Goal: Task Accomplishment & Management: Manage account settings

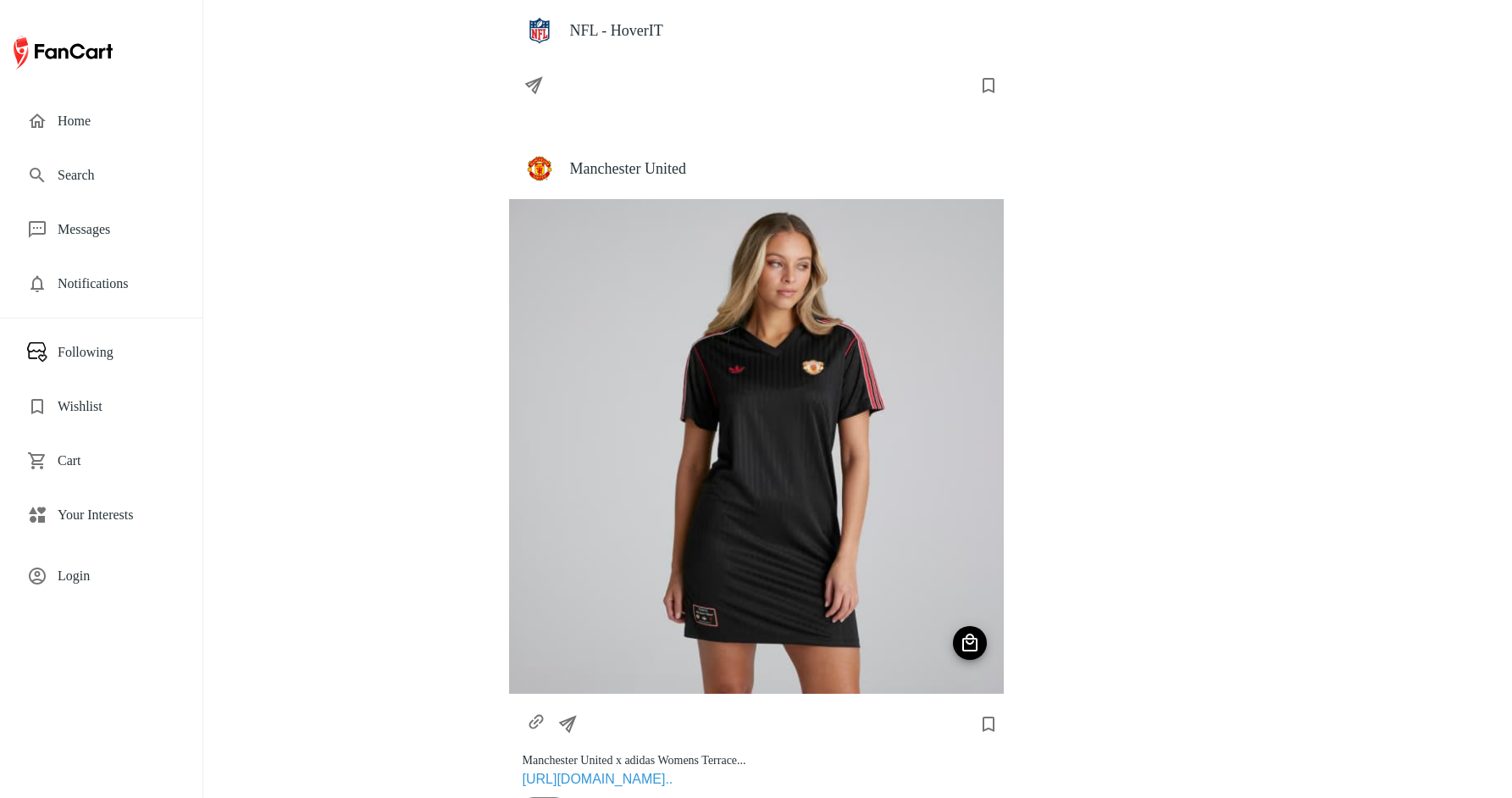
click at [610, 35] on h4 "NFL - HoverIT" at bounding box center [779, 30] width 420 height 19
click at [81, 585] on span "Login" at bounding box center [116, 575] width 118 height 20
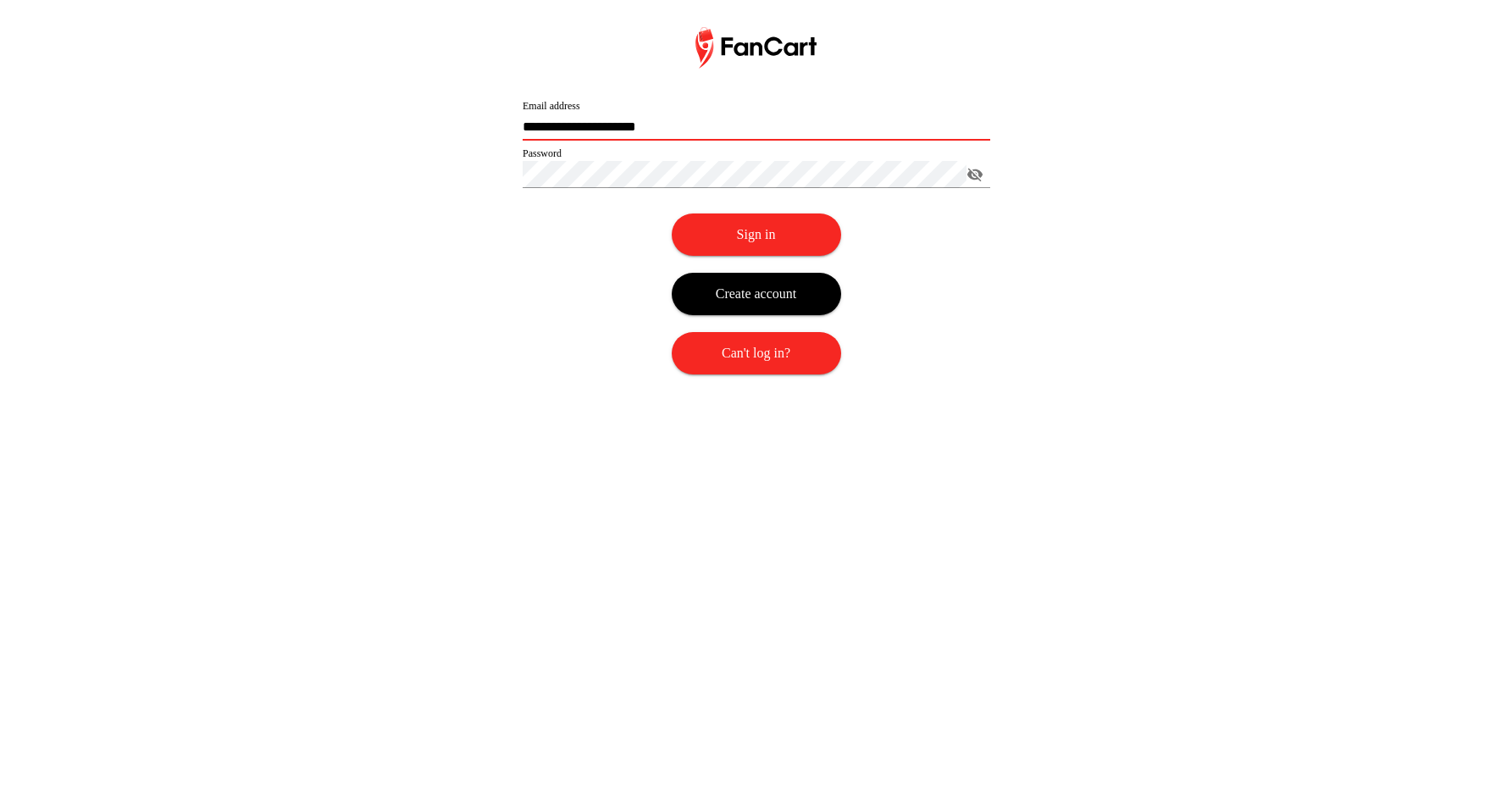
drag, startPoint x: 549, startPoint y: 126, endPoint x: 470, endPoint y: 129, distance: 79.1
click at [470, 129] on div "**********" at bounding box center [756, 218] width 1512 height 381
type input "**********"
click at [472, 241] on div "**********" at bounding box center [756, 218] width 1512 height 381
click at [726, 234] on button "Sign in" at bounding box center [756, 234] width 169 height 42
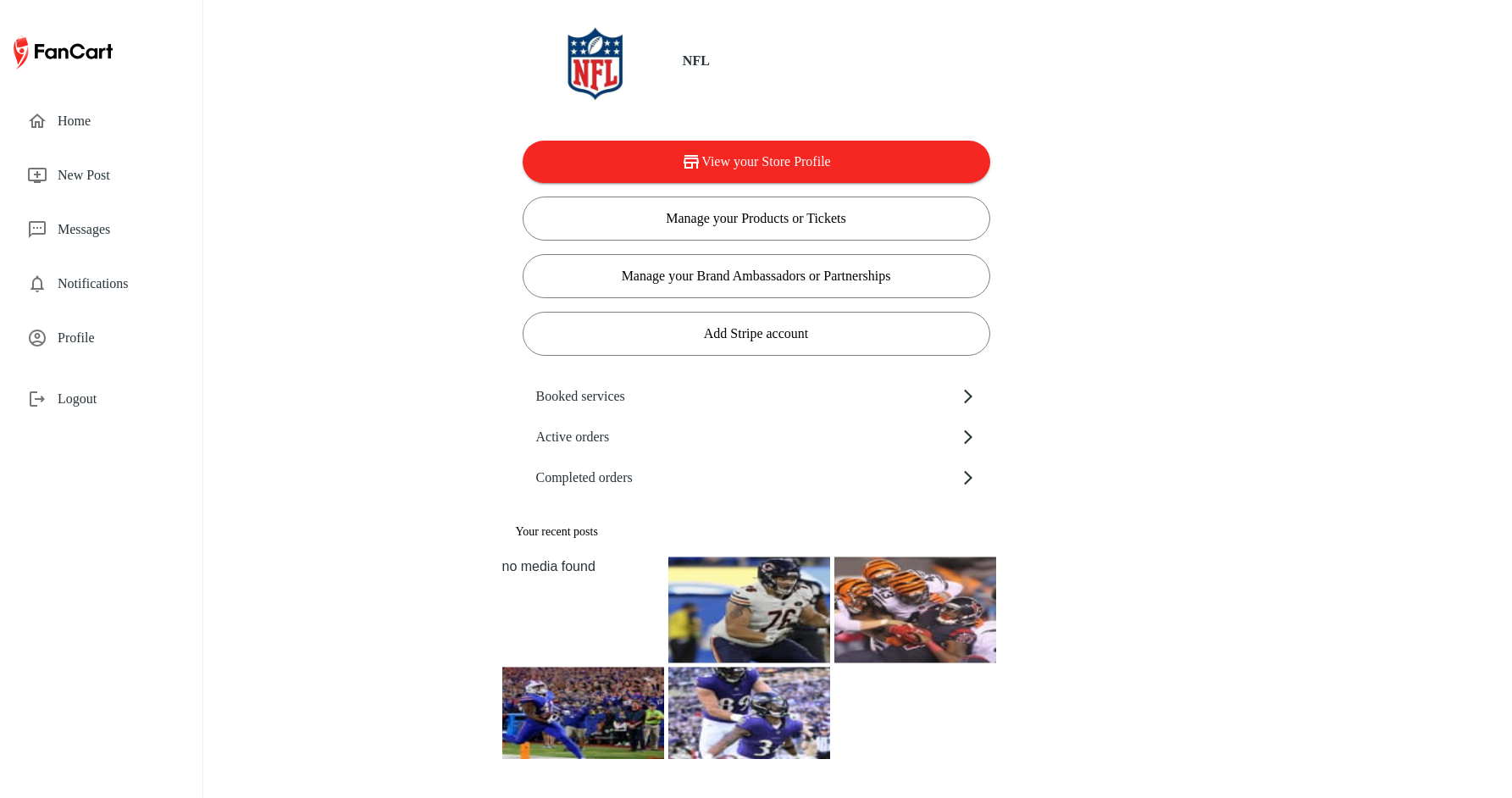
click at [570, 567] on div "no media found" at bounding box center [583, 566] width 162 height 20
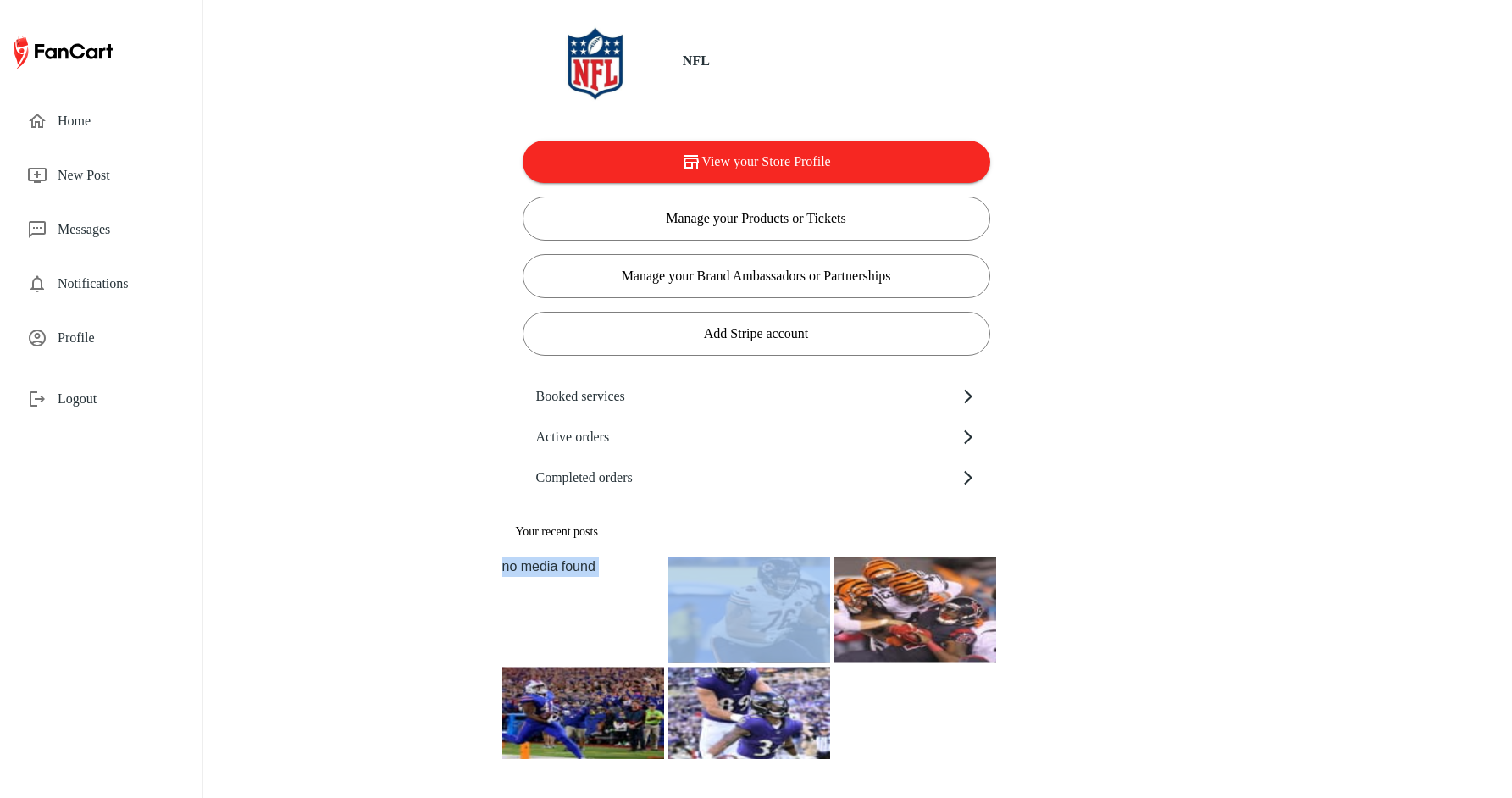
click at [570, 567] on div "no media found" at bounding box center [583, 566] width 162 height 20
click at [587, 622] on li "no media found" at bounding box center [583, 610] width 162 height 106
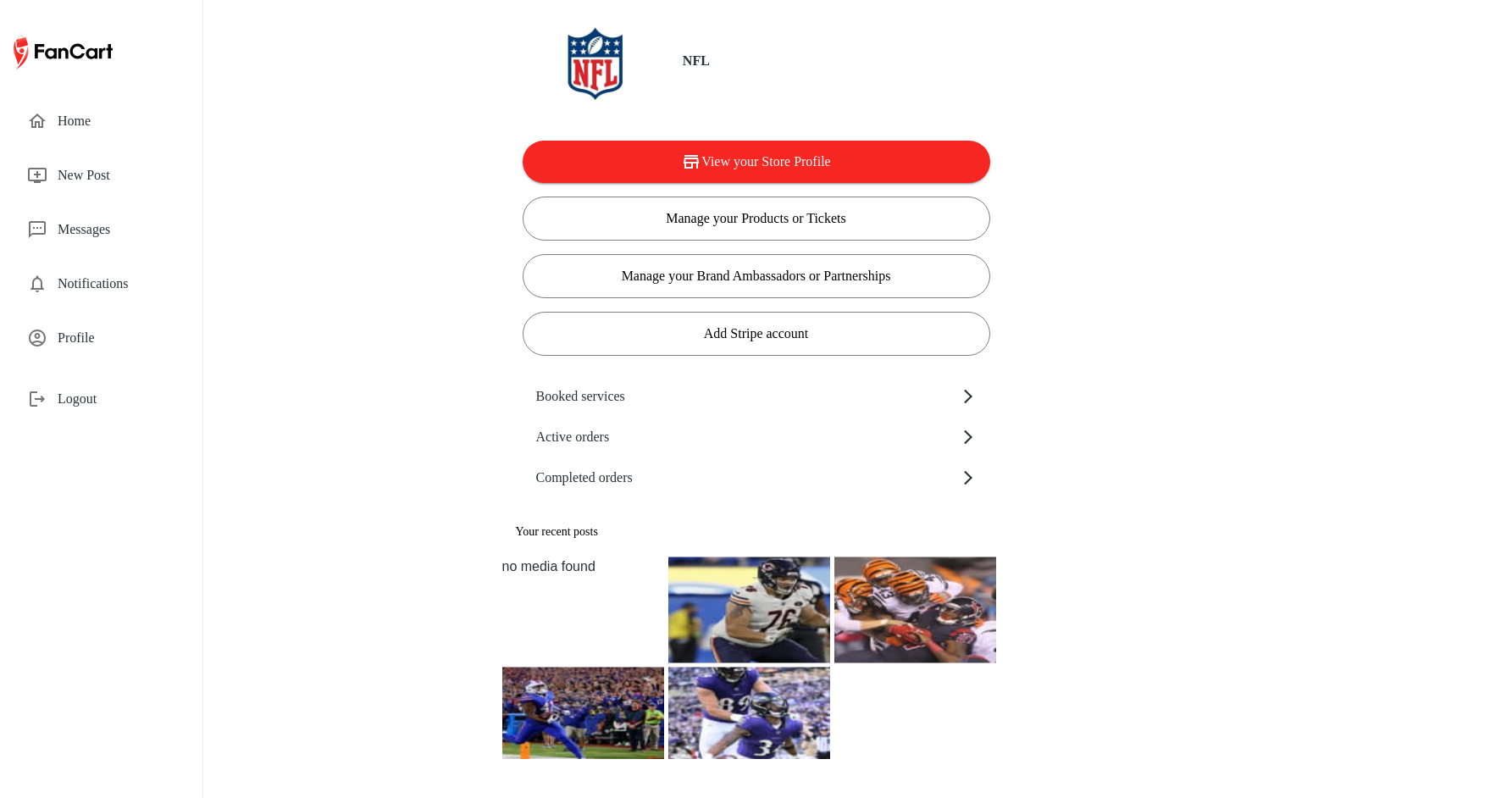
click at [587, 618] on li "no media found" at bounding box center [583, 610] width 162 height 106
click at [764, 573] on img at bounding box center [748, 610] width 162 height 106
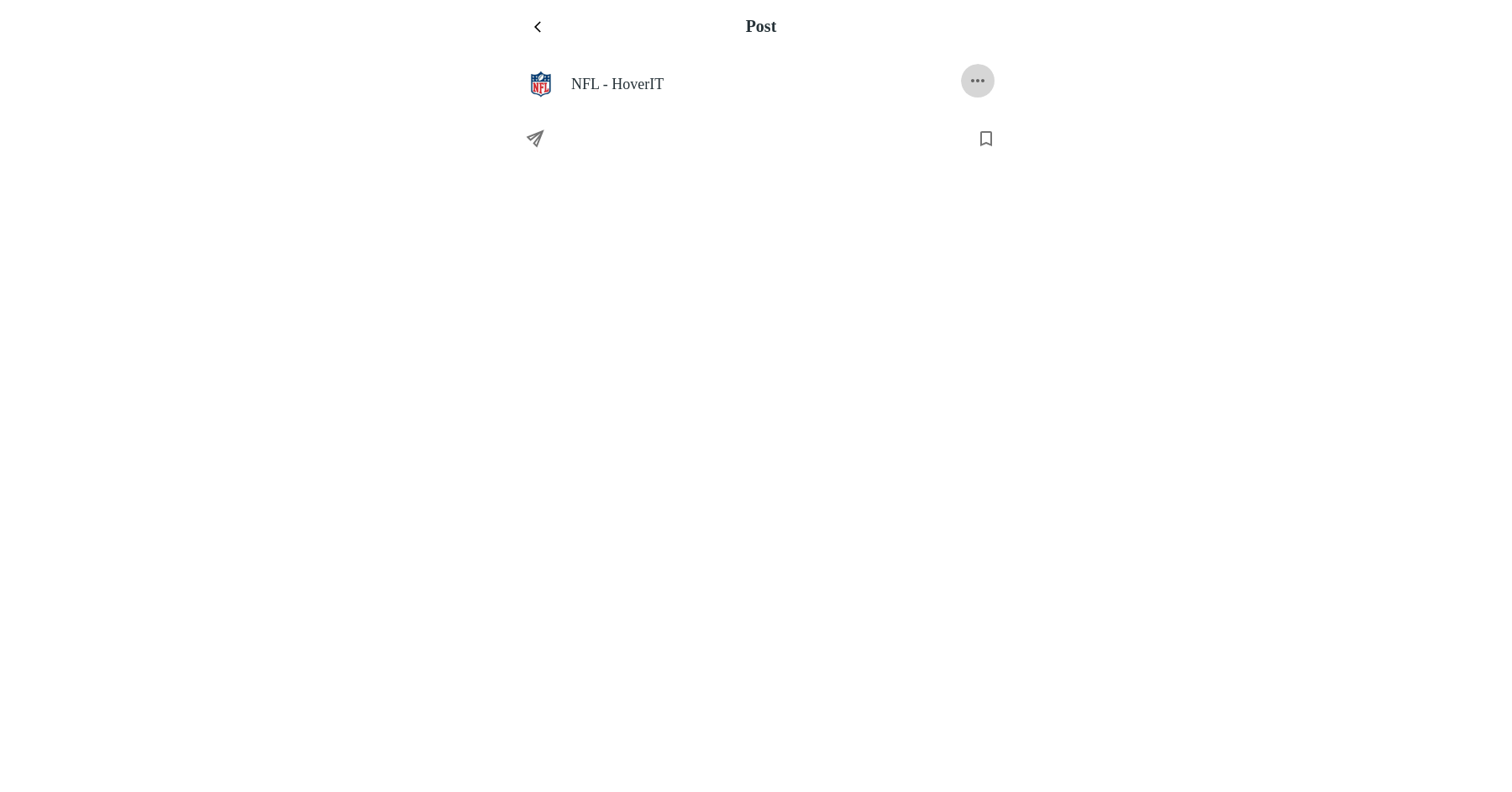
click at [992, 85] on button "settings" at bounding box center [978, 81] width 33 height 33
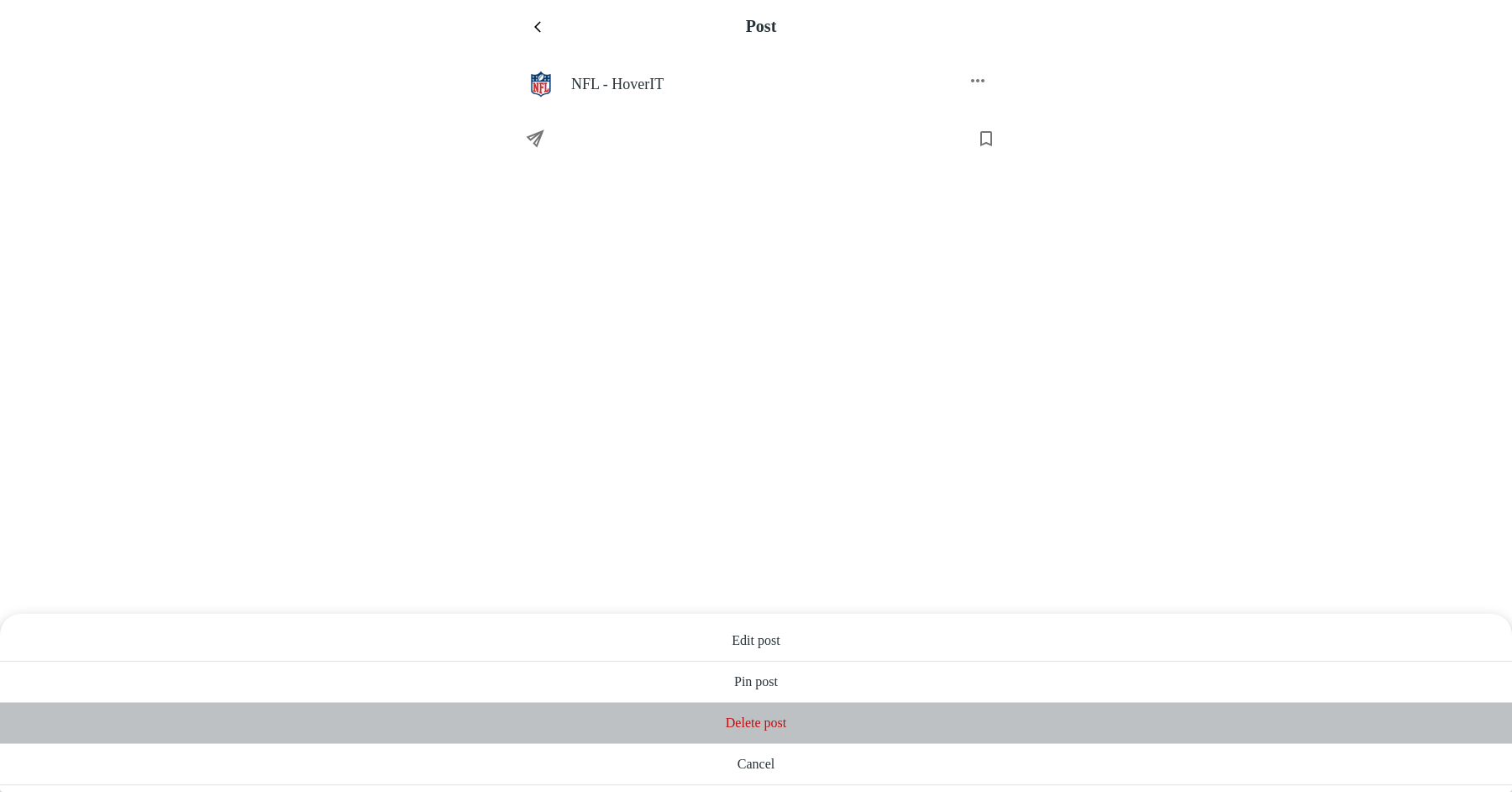
click at [760, 729] on span "Delete post" at bounding box center [756, 723] width 1485 height 20
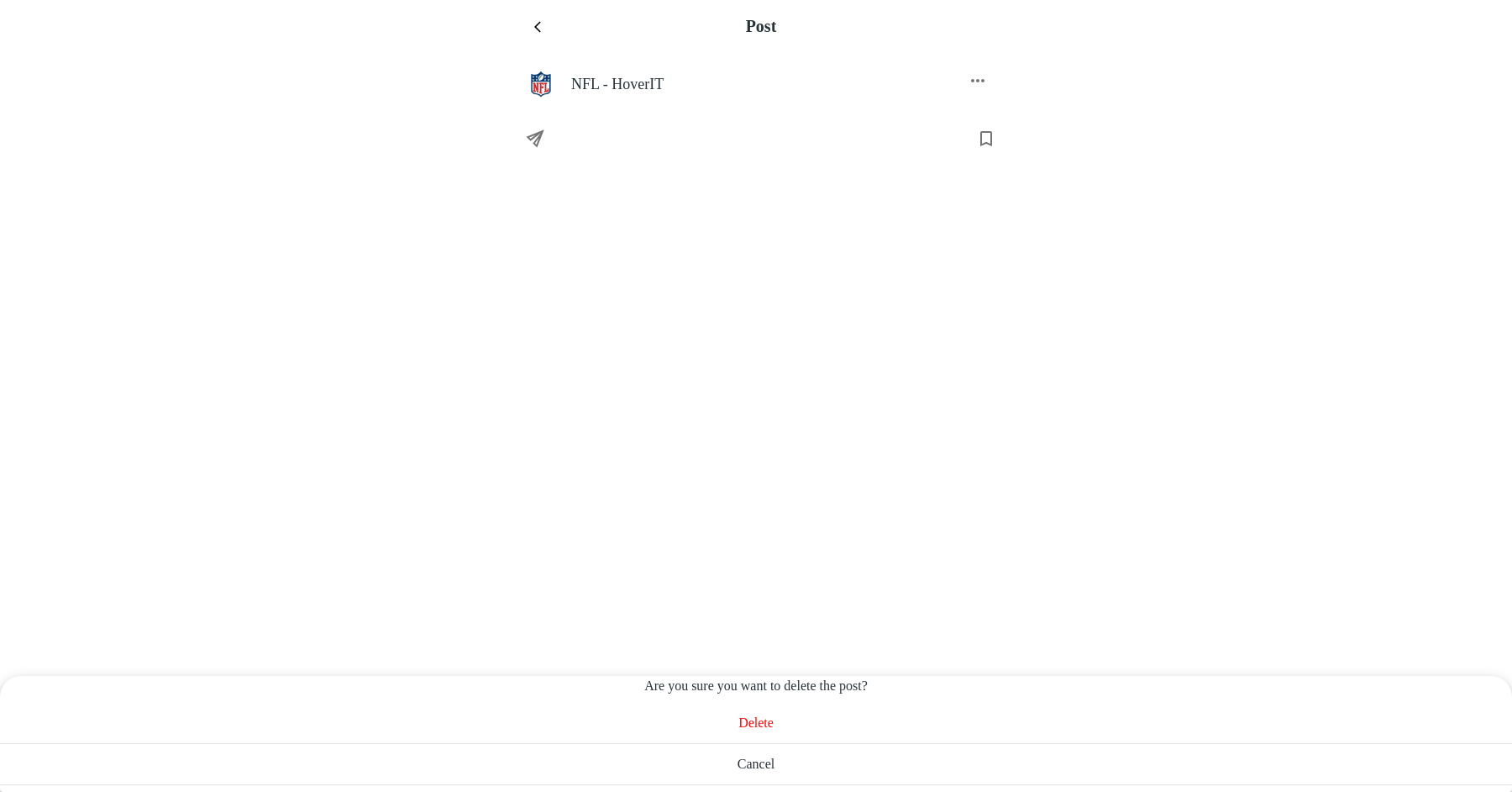
click at [792, 711] on div "Delete" at bounding box center [756, 723] width 1512 height 41
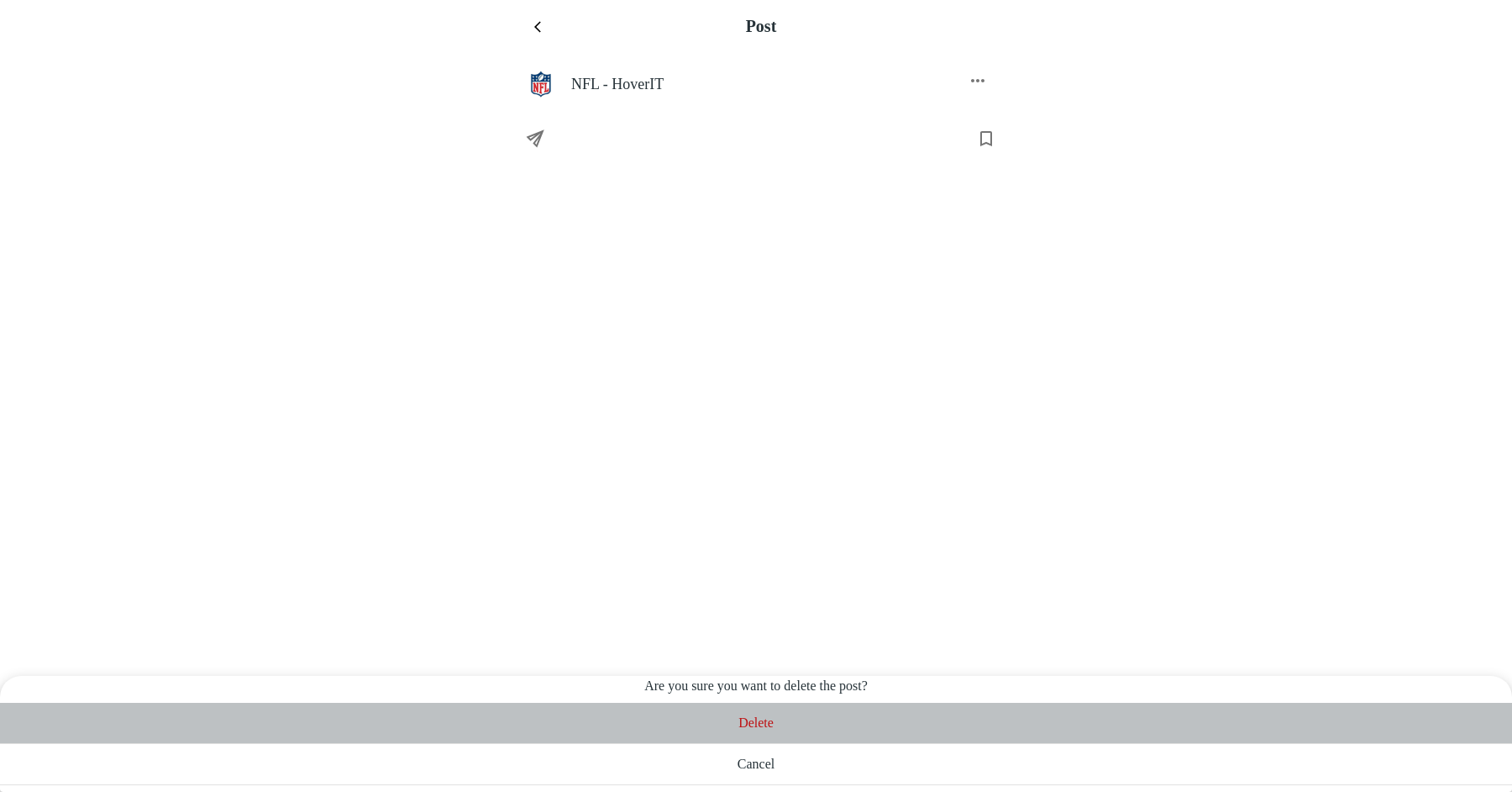
click at [747, 724] on span "Delete" at bounding box center [756, 723] width 1485 height 20
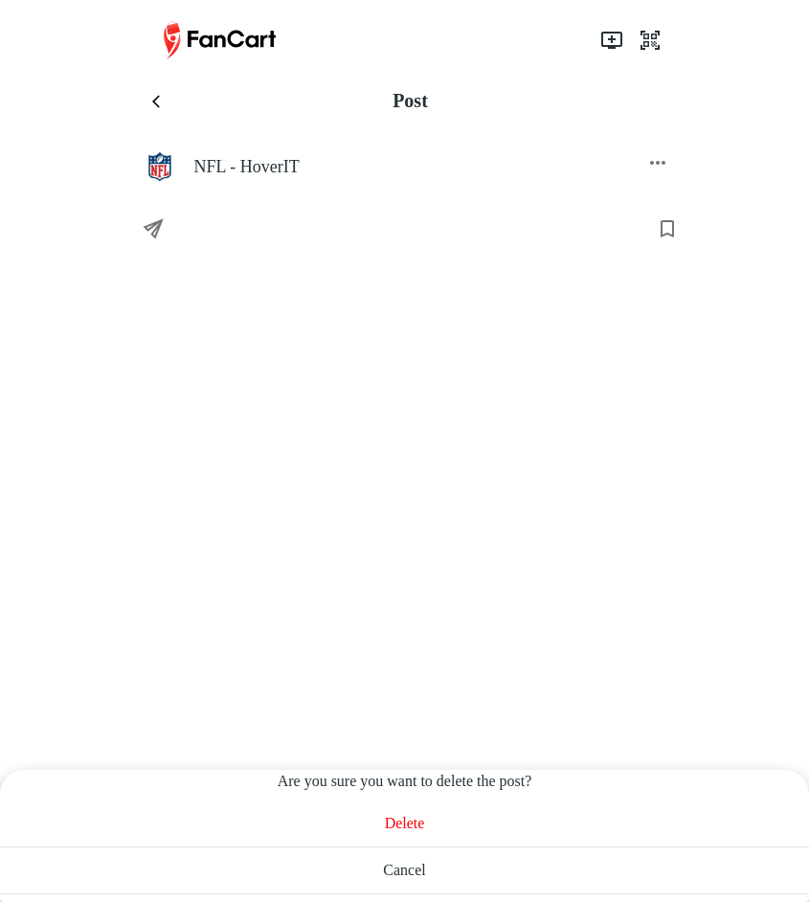
click at [391, 821] on span "Delete" at bounding box center [404, 823] width 778 height 23
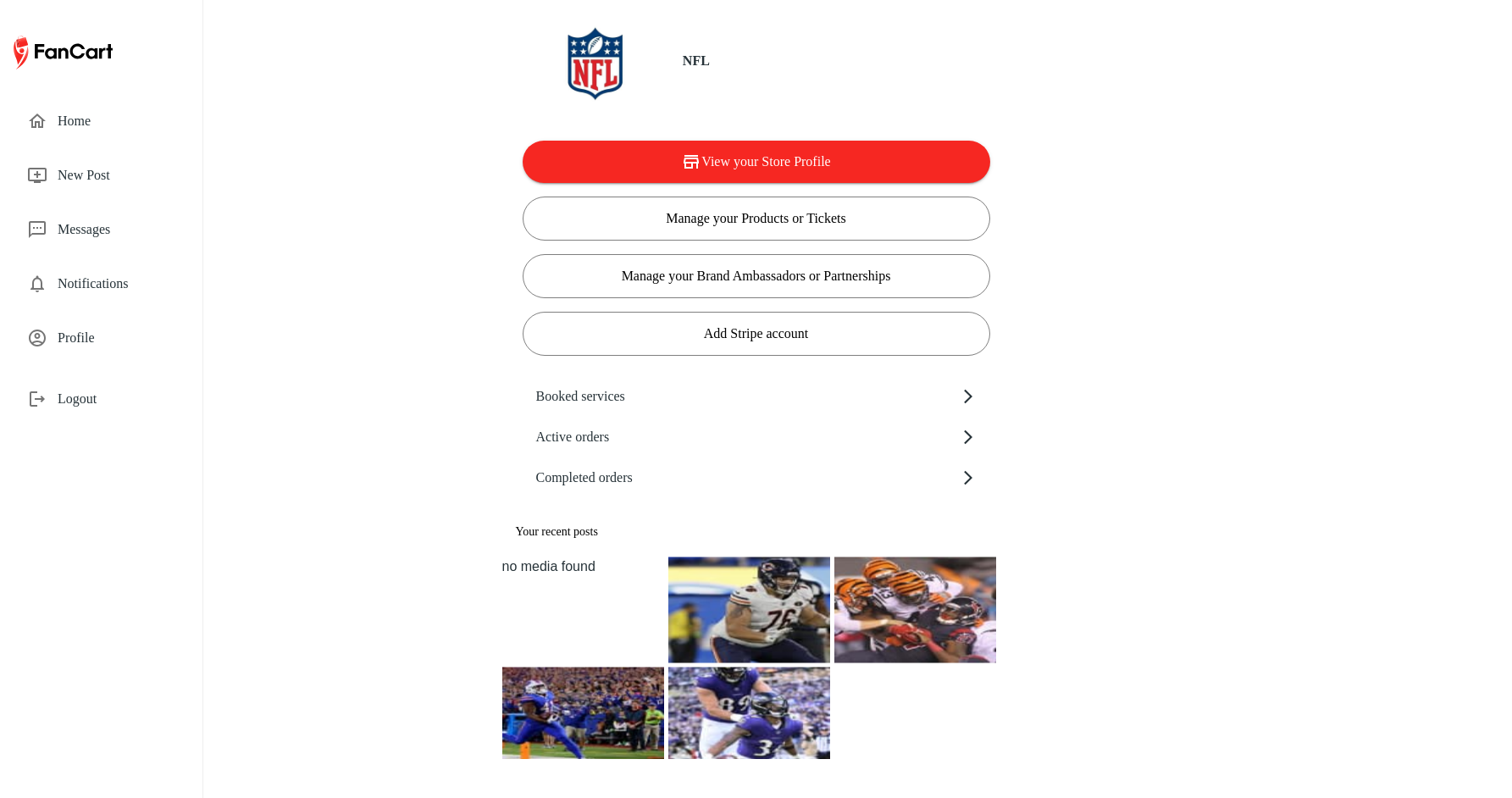
click at [94, 394] on span "Logout" at bounding box center [116, 398] width 118 height 20
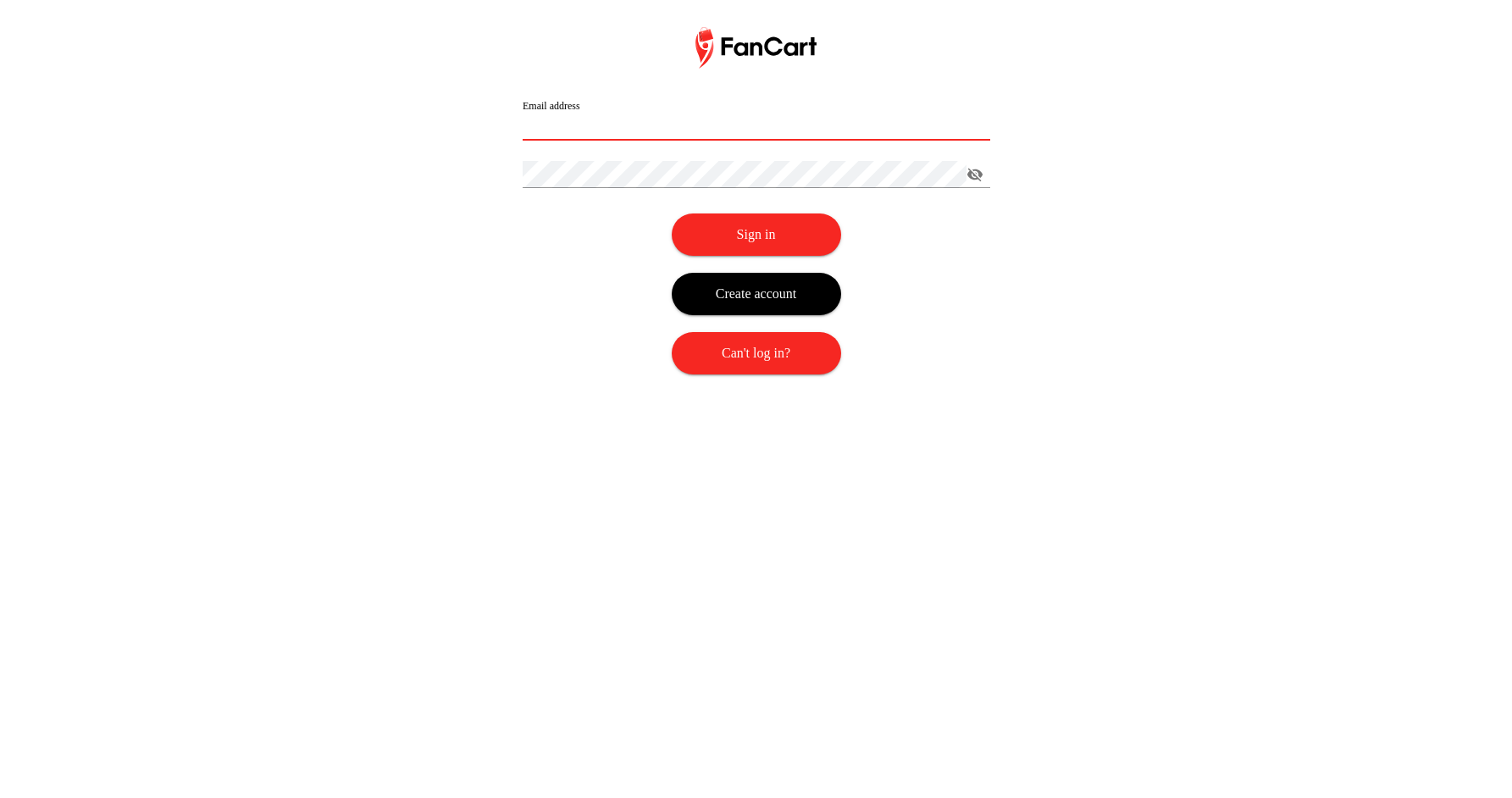
type input "**********"
click at [730, 47] on img at bounding box center [756, 48] width 121 height 42
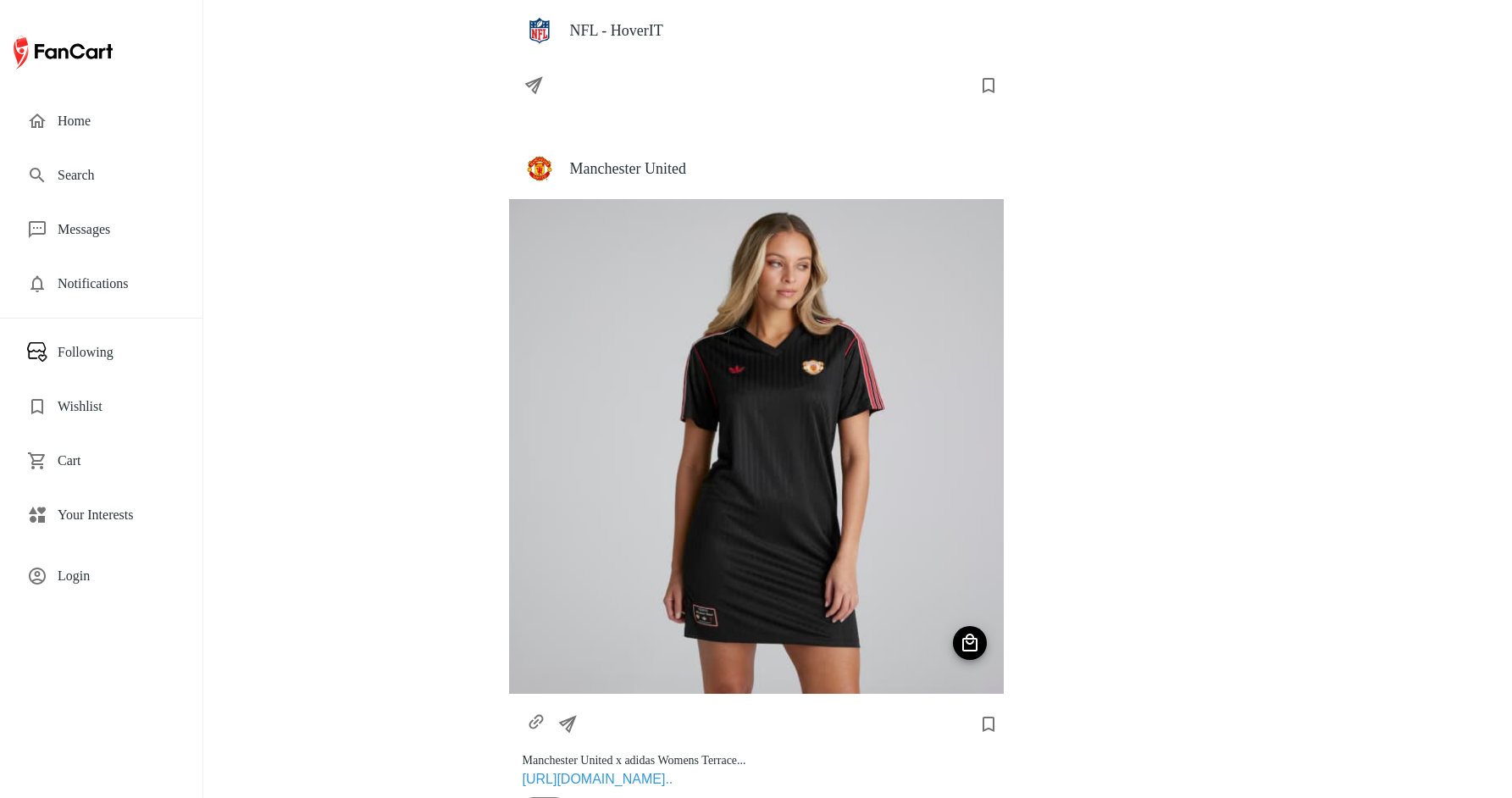
click at [105, 179] on span "Search" at bounding box center [116, 175] width 118 height 20
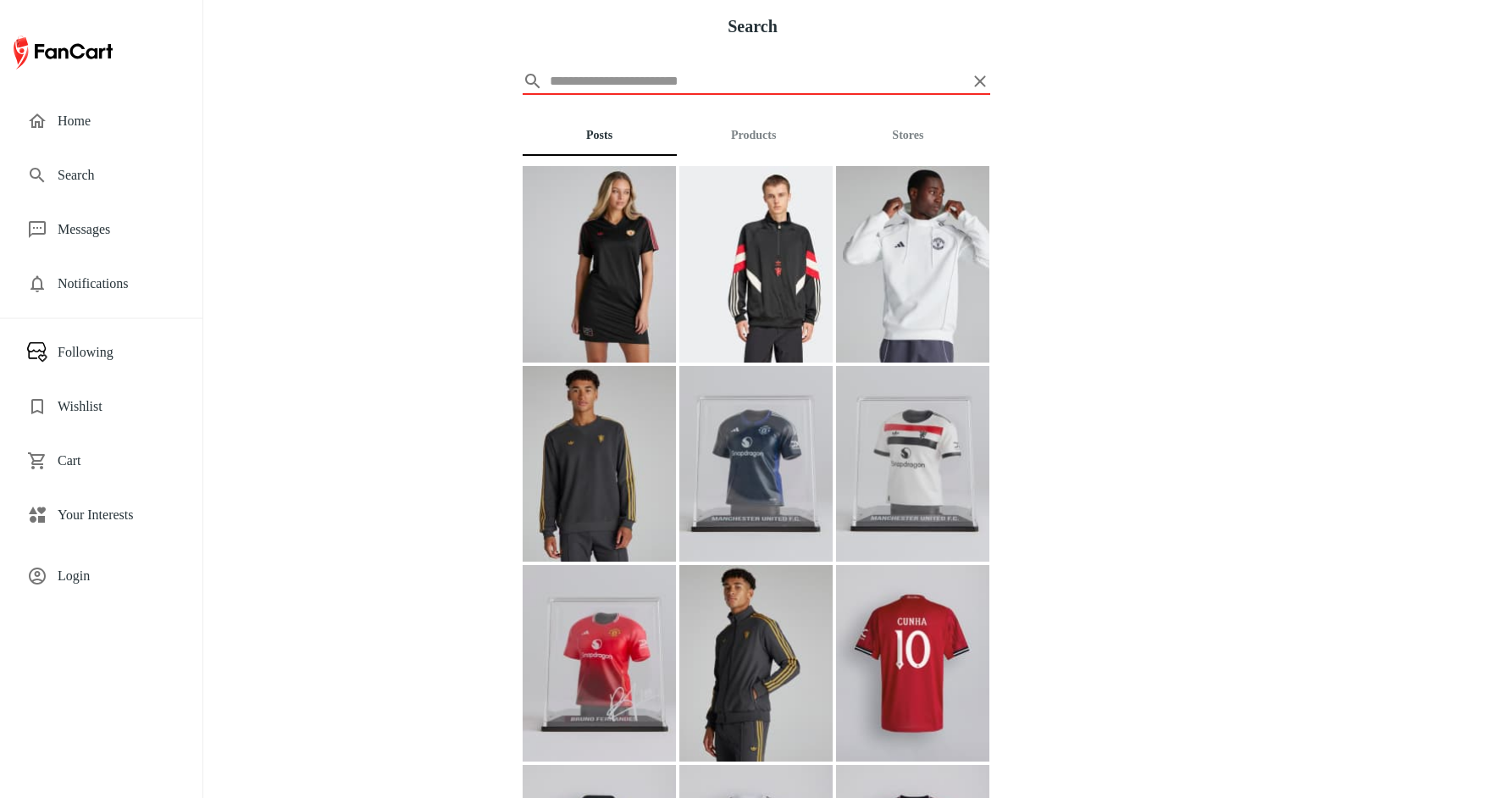
click at [50, 104] on div "Home" at bounding box center [101, 121] width 175 height 41
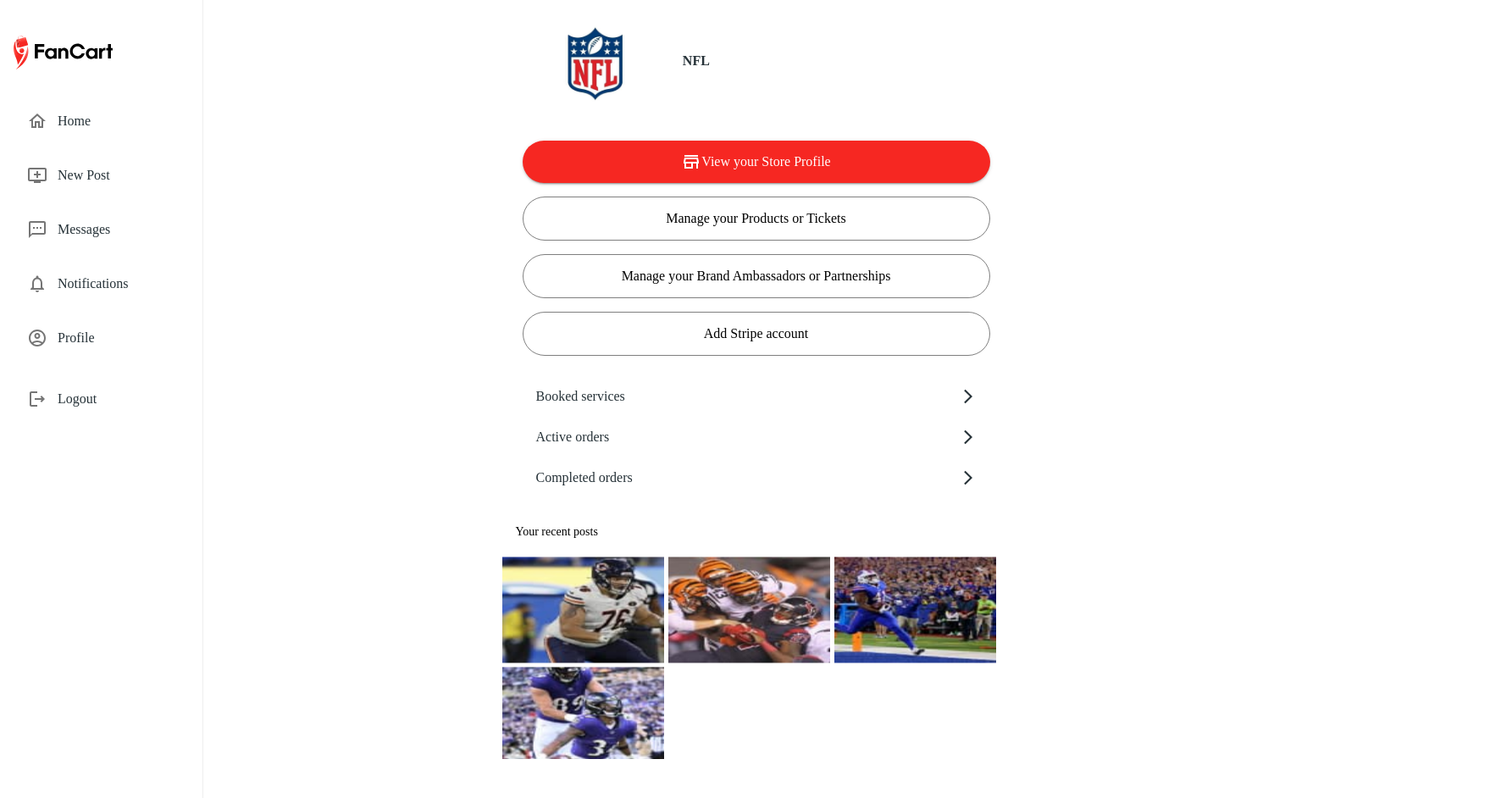
click at [85, 402] on span "Logout" at bounding box center [116, 398] width 118 height 20
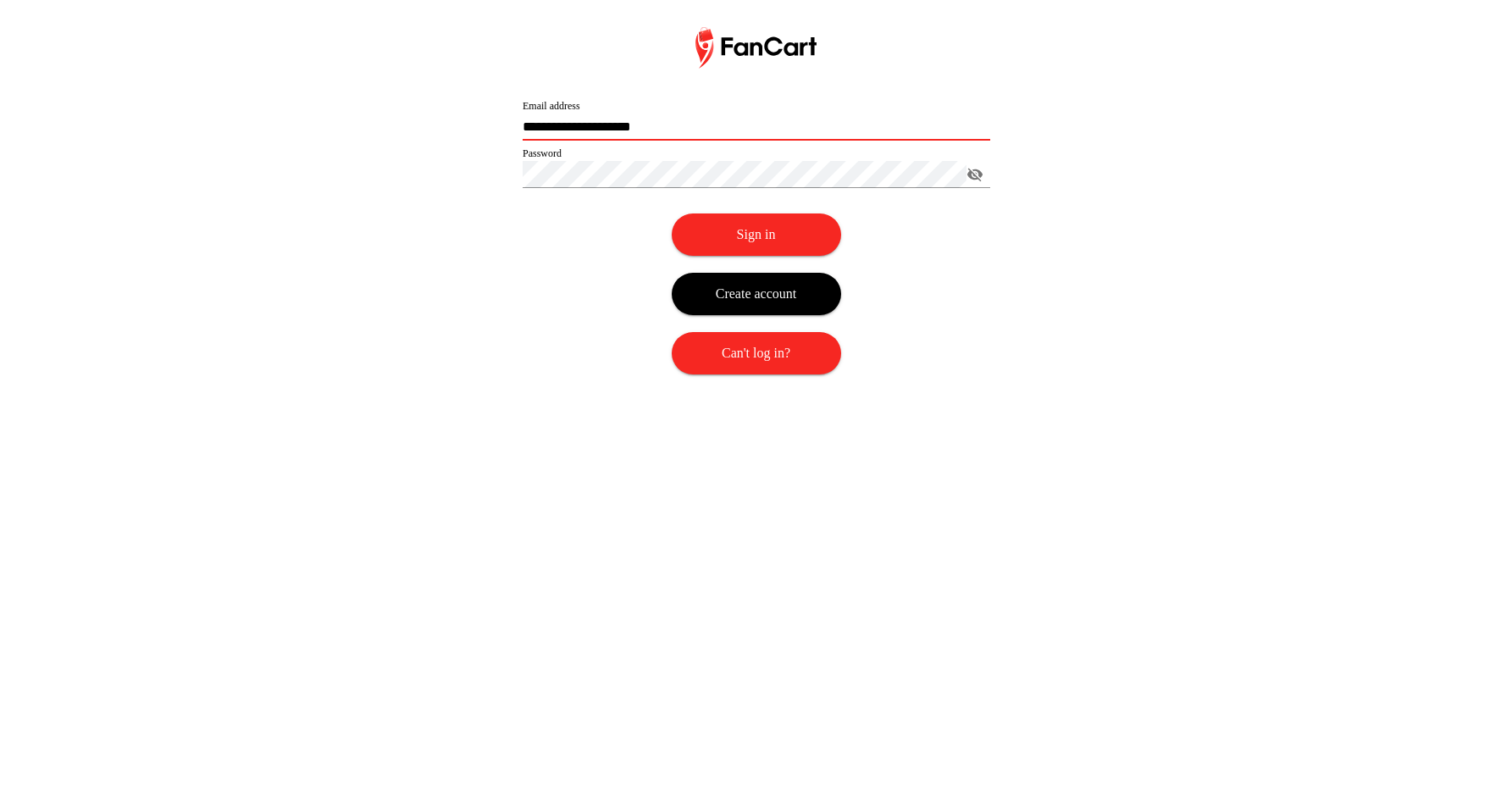
click at [732, 33] on img at bounding box center [756, 48] width 121 height 42
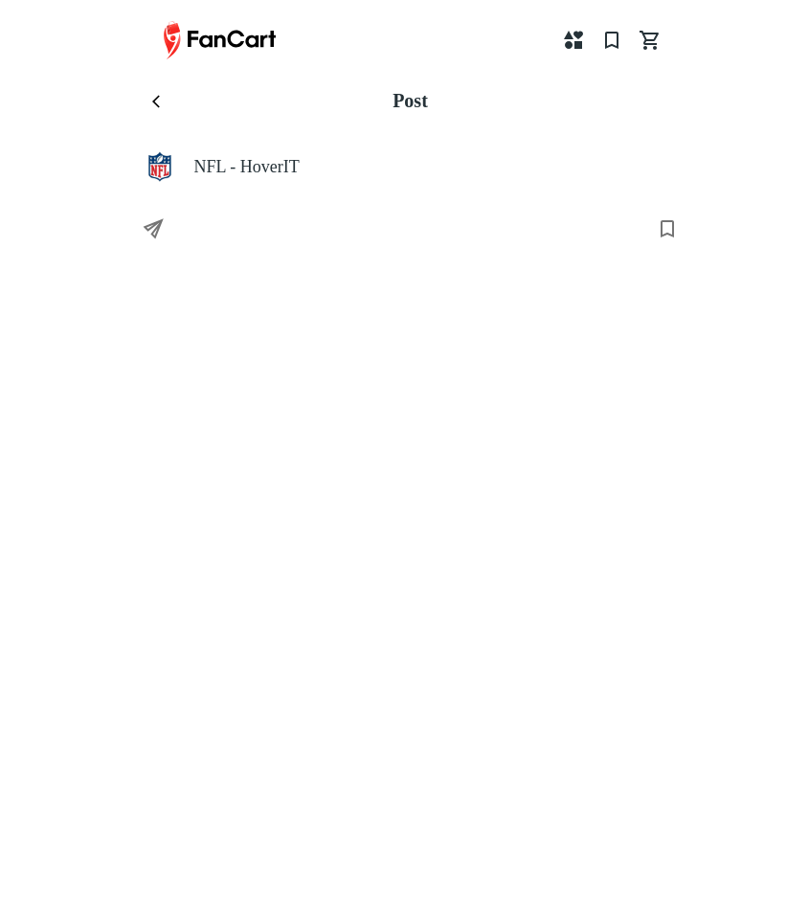
click at [662, 98] on div "Post" at bounding box center [412, 101] width 513 height 61
click at [160, 100] on icon "menu" at bounding box center [159, 101] width 15 height 15
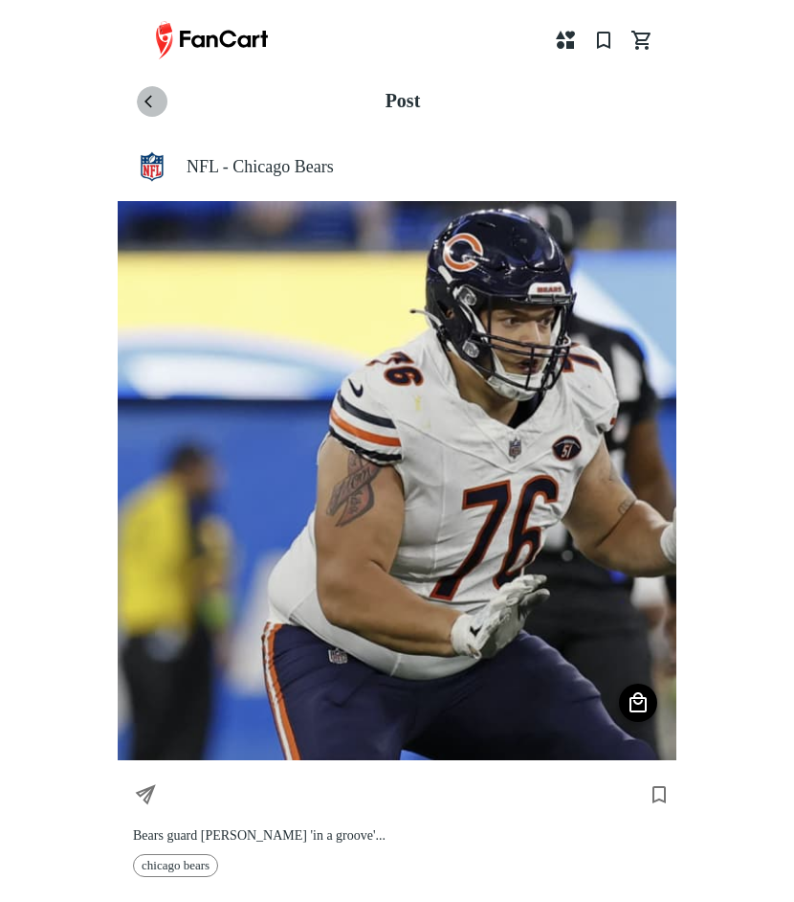
click at [159, 96] on icon "menu" at bounding box center [152, 101] width 15 height 15
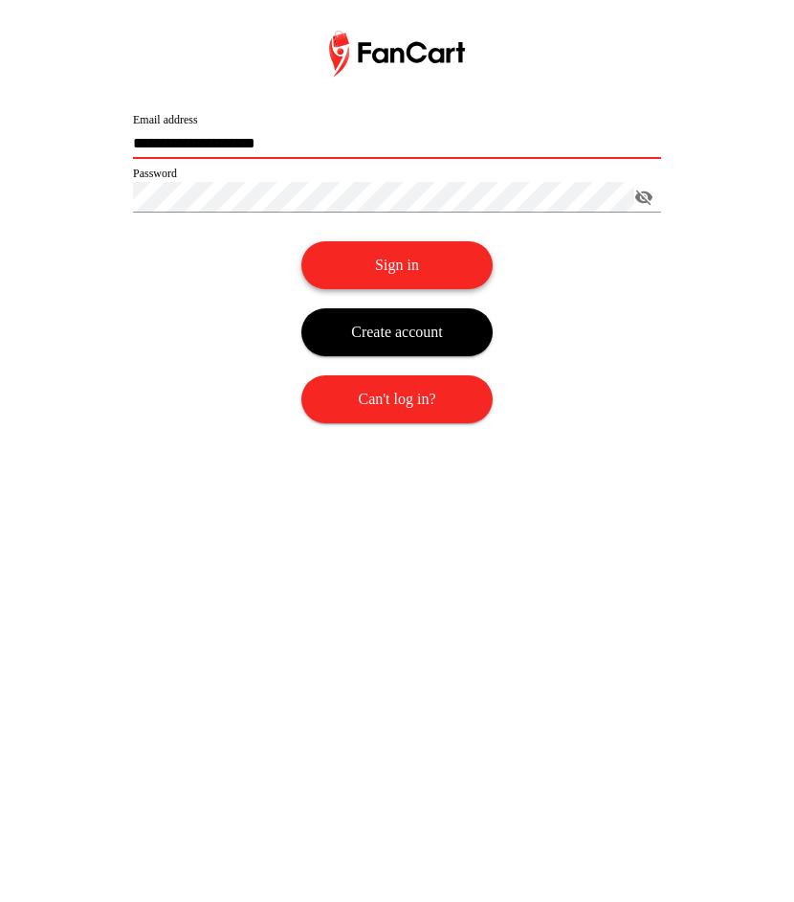
click at [371, 260] on button "Sign in" at bounding box center [397, 265] width 191 height 48
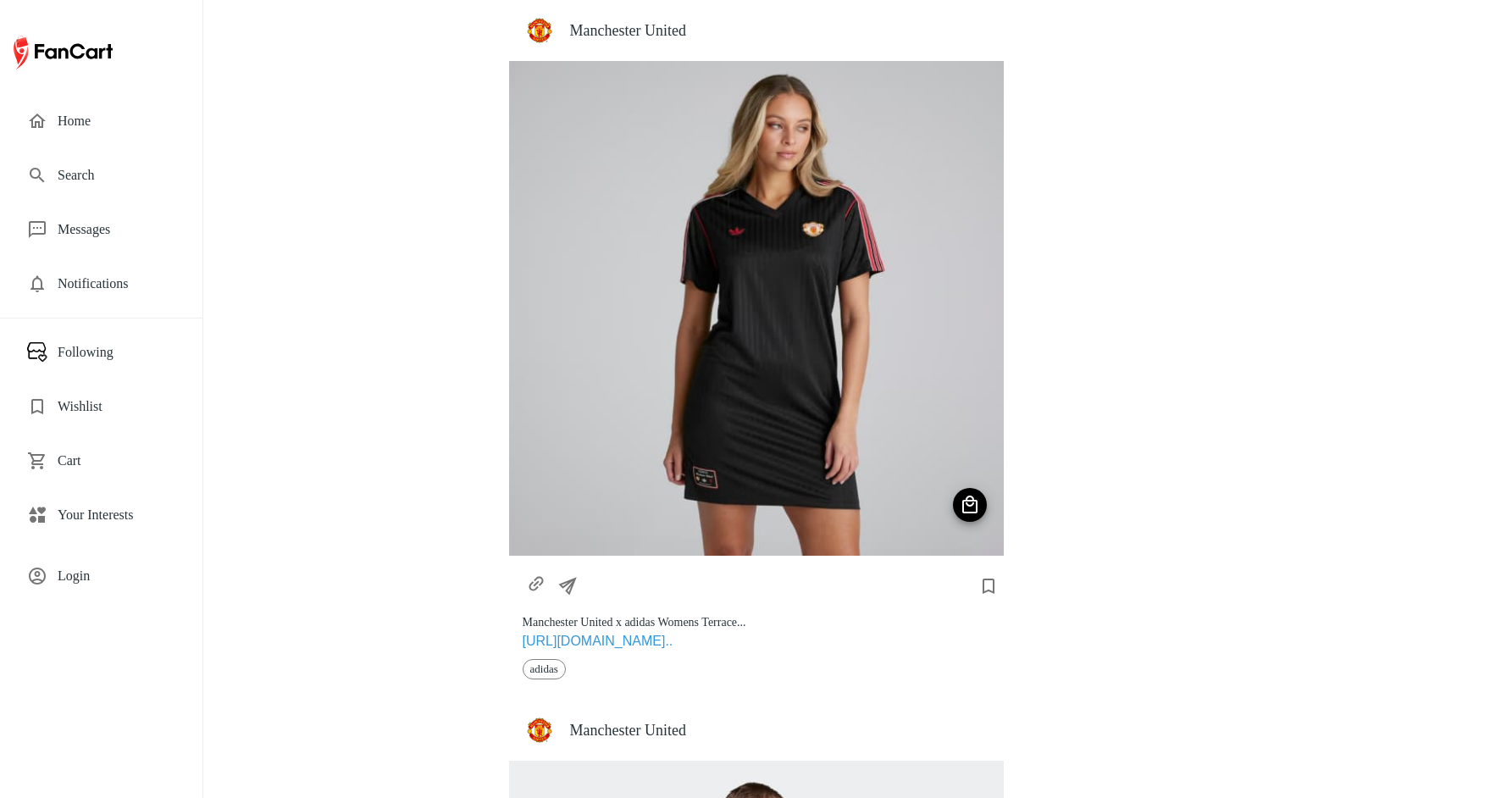
click at [97, 518] on span "Your Interests" at bounding box center [116, 514] width 118 height 20
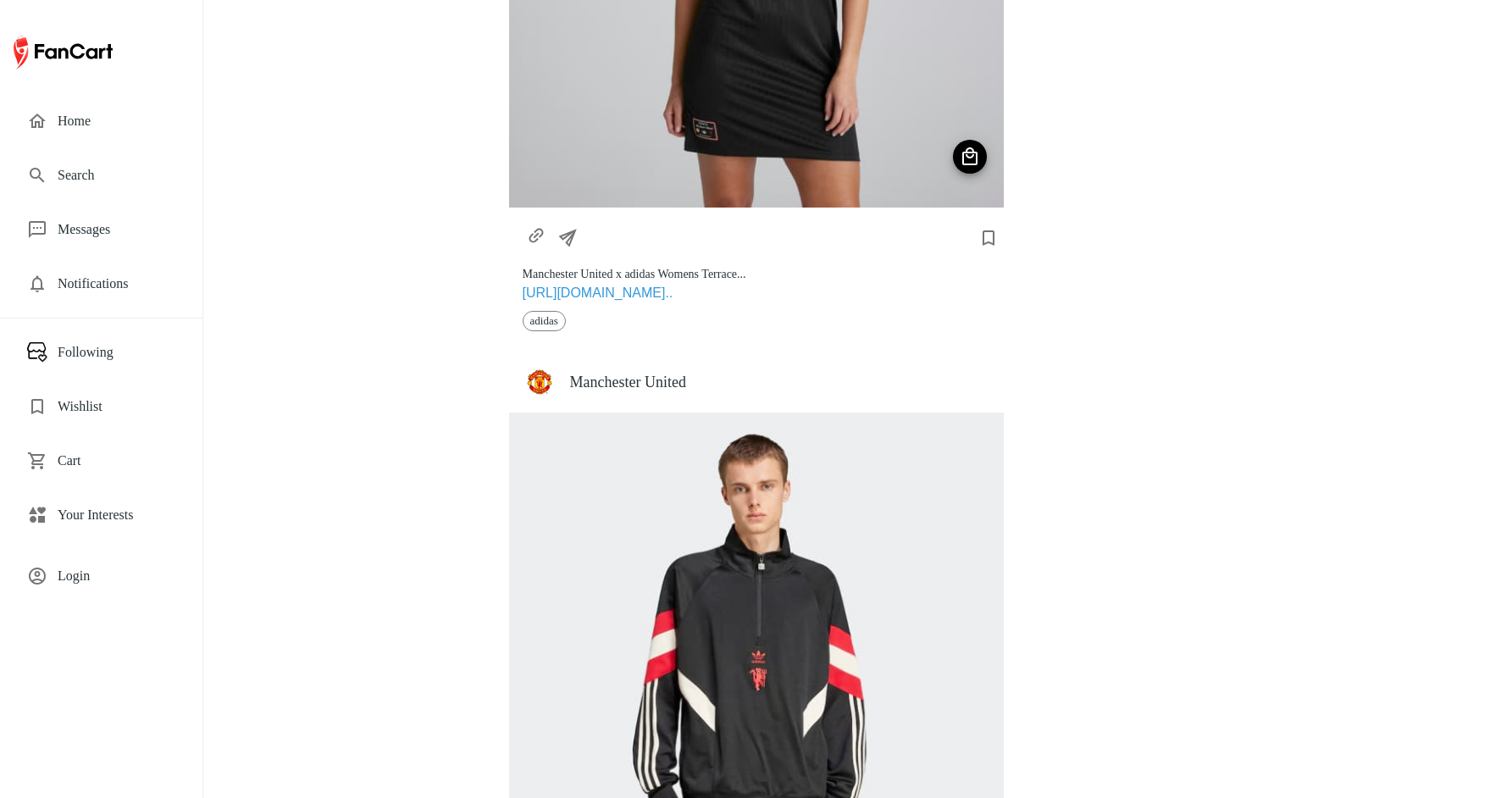
scroll to position [456, 0]
